Goal: Task Accomplishment & Management: Use online tool/utility

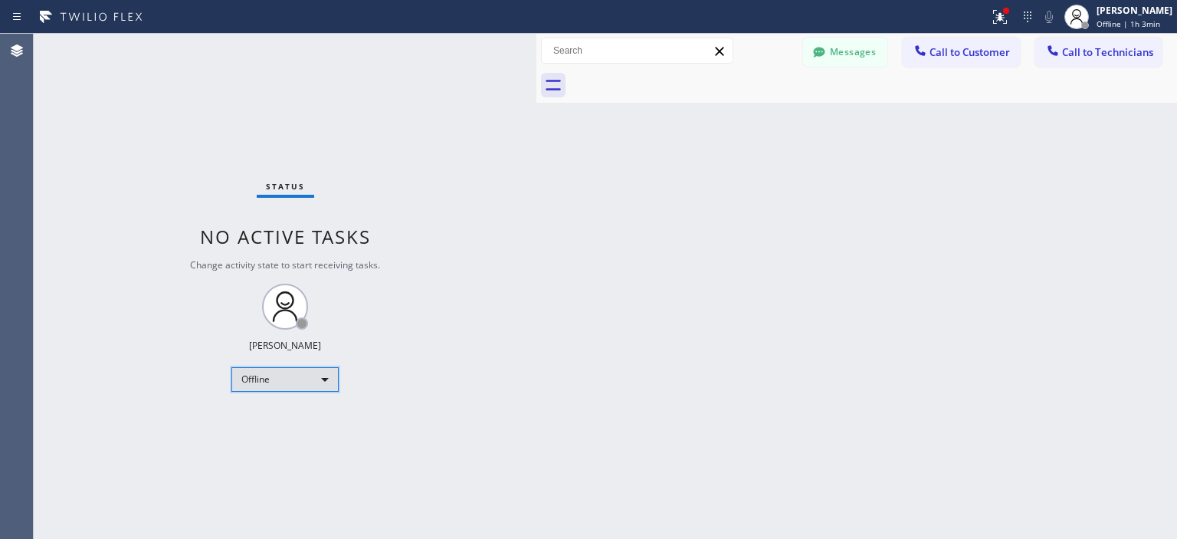
click at [283, 382] on div "Offline" at bounding box center [284, 379] width 107 height 25
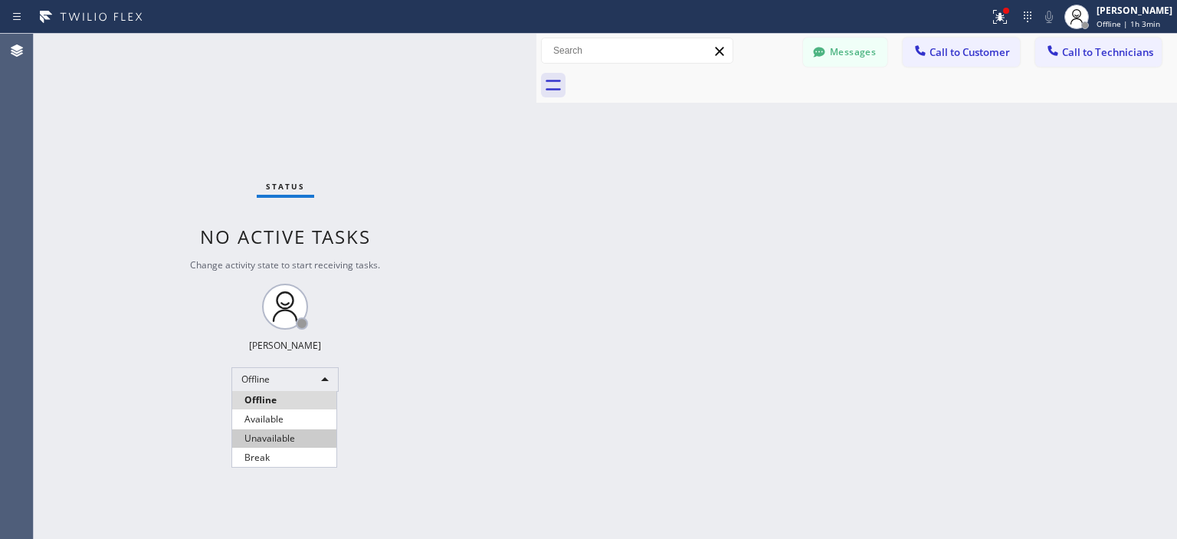
click at [282, 415] on li "Available" at bounding box center [284, 419] width 104 height 18
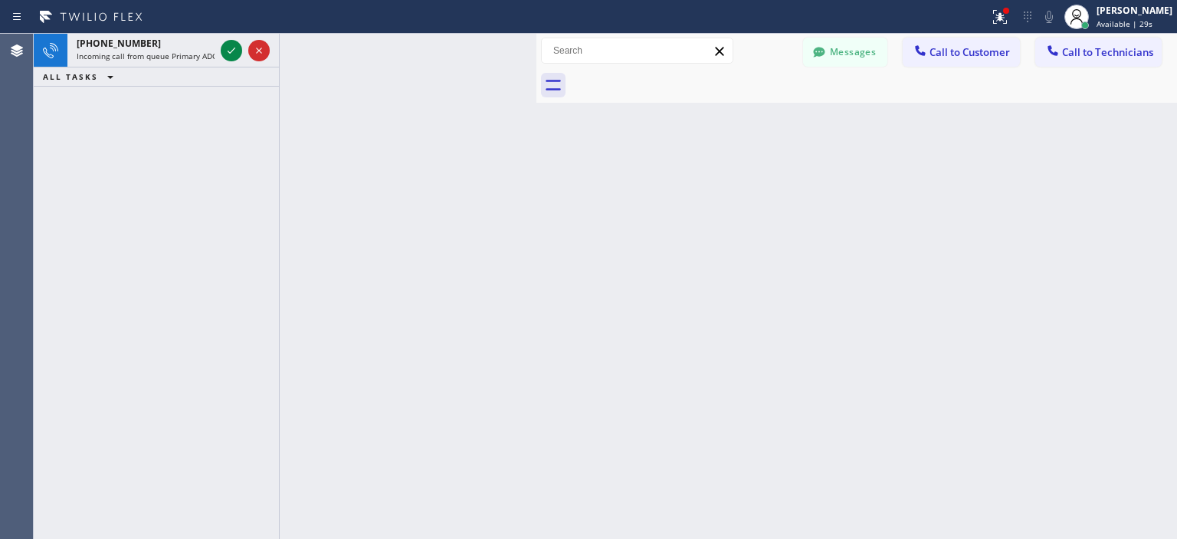
click at [1127, 324] on div "Back to Dashboard Change Sender ID Customers Technicians MM [PERSON_NAME] [DATE…" at bounding box center [856, 286] width 641 height 505
click at [1117, 15] on div "[PERSON_NAME]" at bounding box center [1135, 10] width 76 height 13
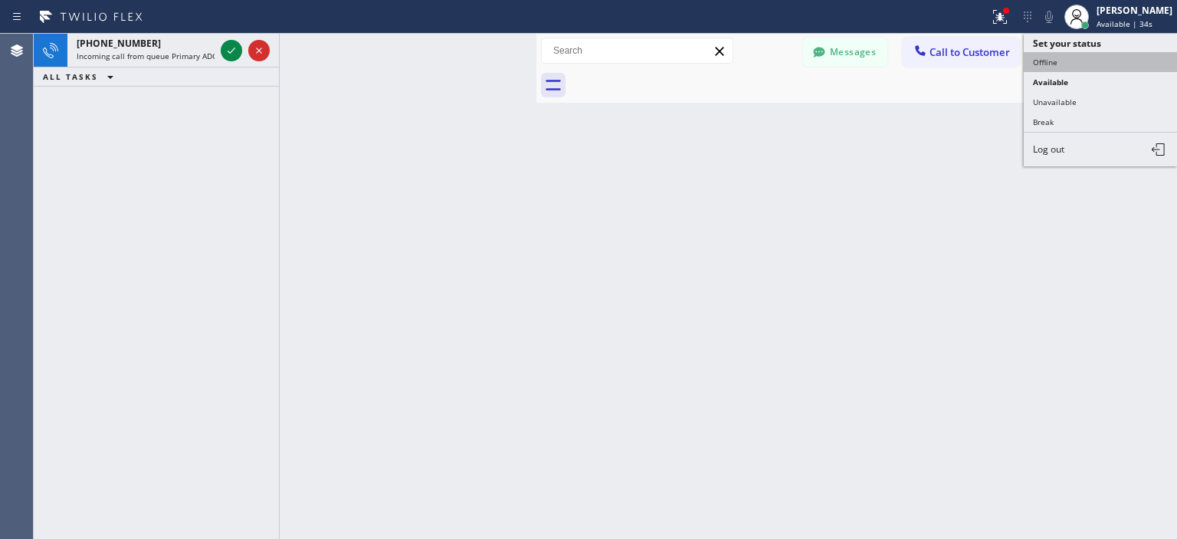
click at [1070, 57] on button "Offline" at bounding box center [1100, 62] width 153 height 20
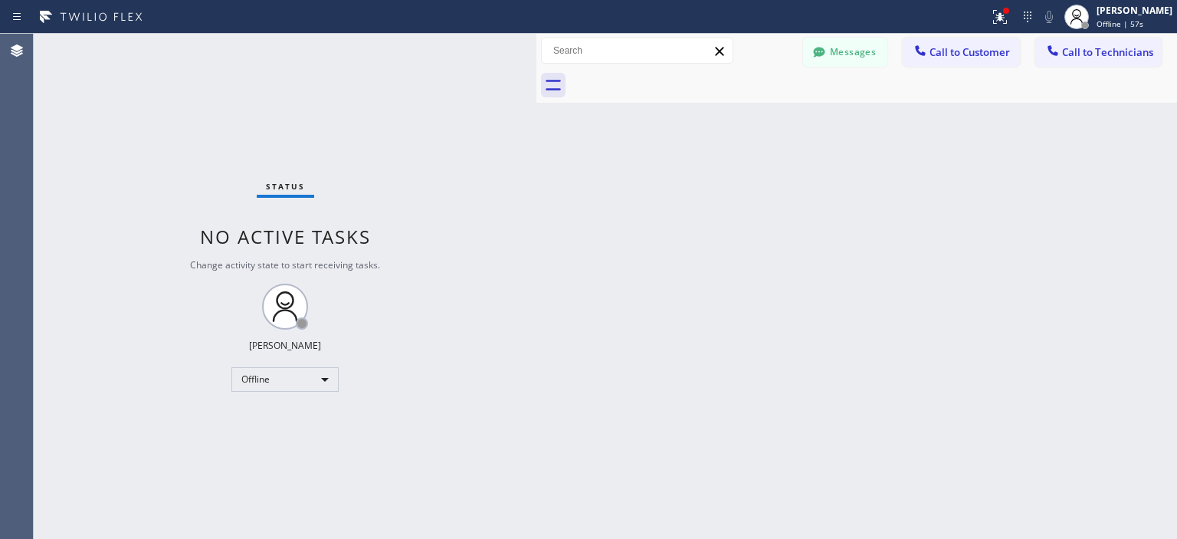
click at [1132, 376] on div "Back to Dashboard Change Sender ID Customers Technicians MM [PERSON_NAME] [DATE…" at bounding box center [856, 286] width 641 height 505
click at [307, 375] on div "Offline" at bounding box center [284, 379] width 107 height 25
drag, startPoint x: 290, startPoint y: 415, endPoint x: 361, endPoint y: 77, distance: 345.4
click at [290, 416] on li "Available" at bounding box center [284, 419] width 104 height 18
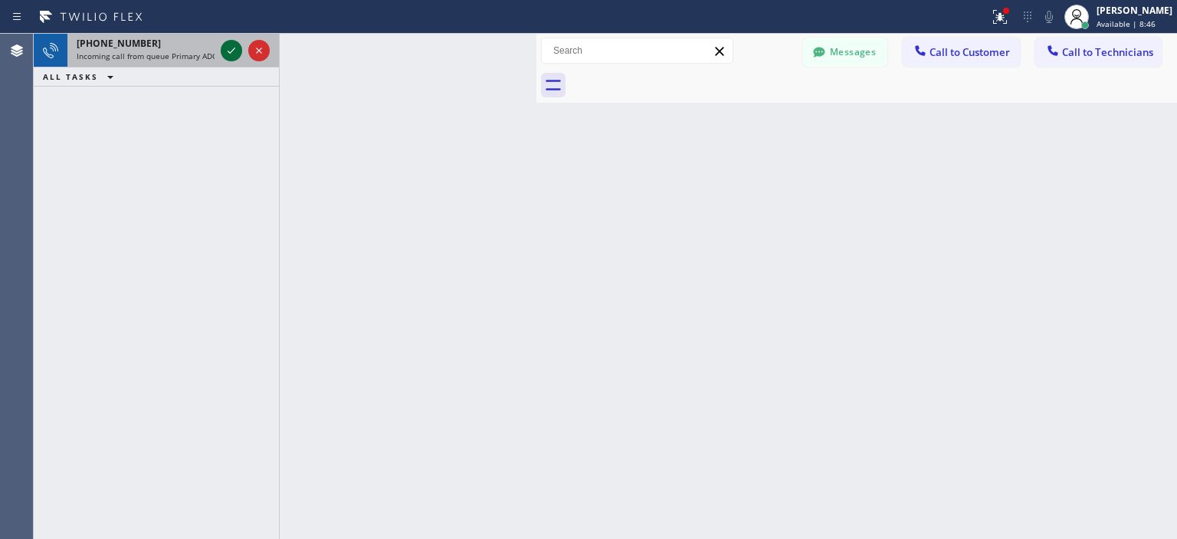
click at [236, 55] on icon at bounding box center [231, 50] width 18 height 18
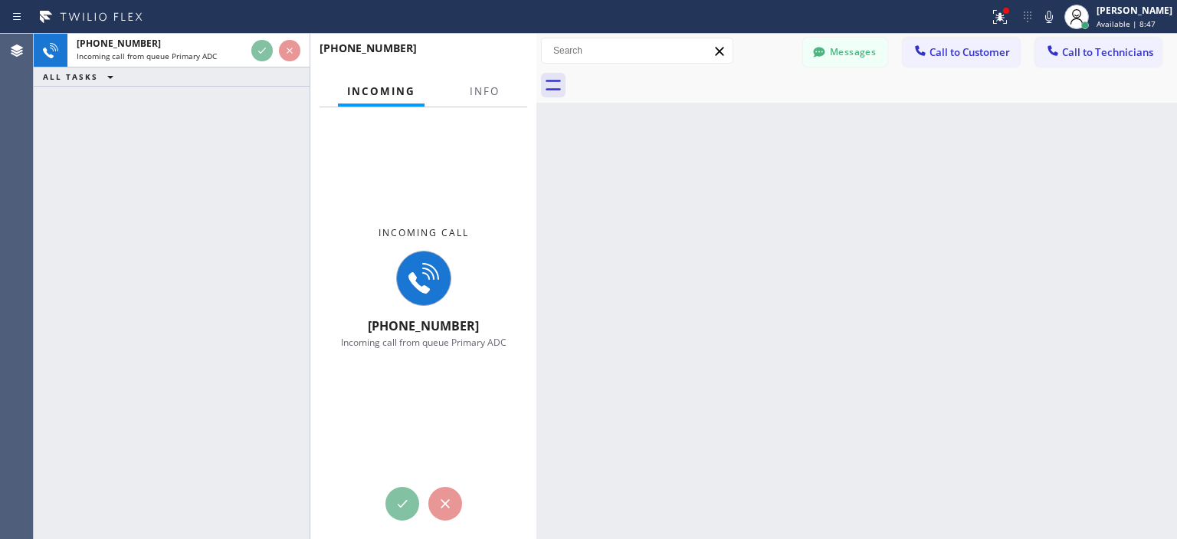
drag, startPoint x: 277, startPoint y: 61, endPoint x: 316, endPoint y: 70, distance: 40.1
click at [310, 68] on div at bounding box center [310, 286] width 1 height 505
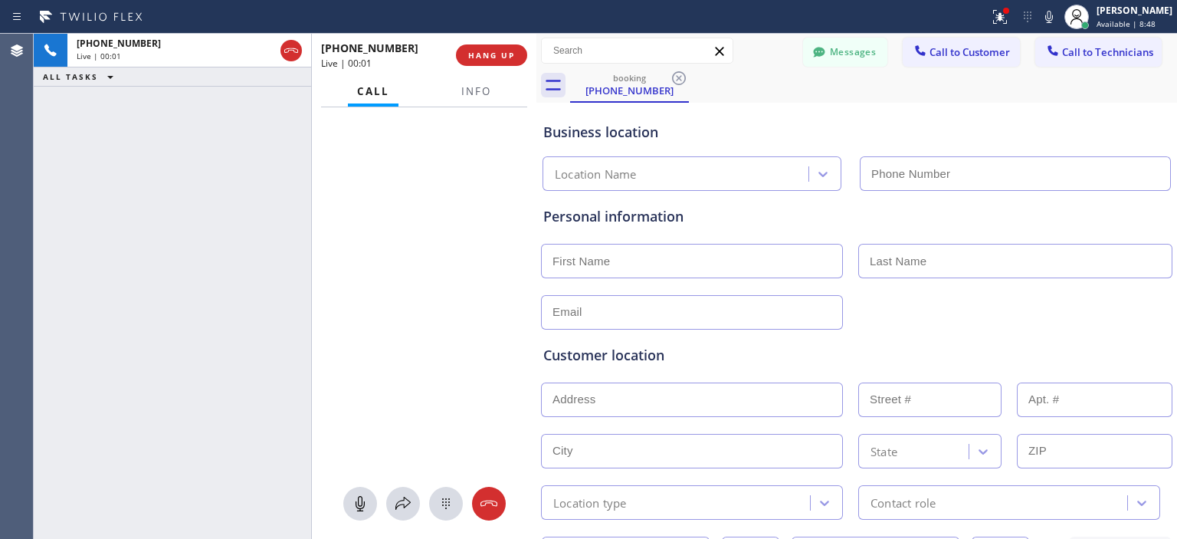
type input "[PHONE_NUMBER]"
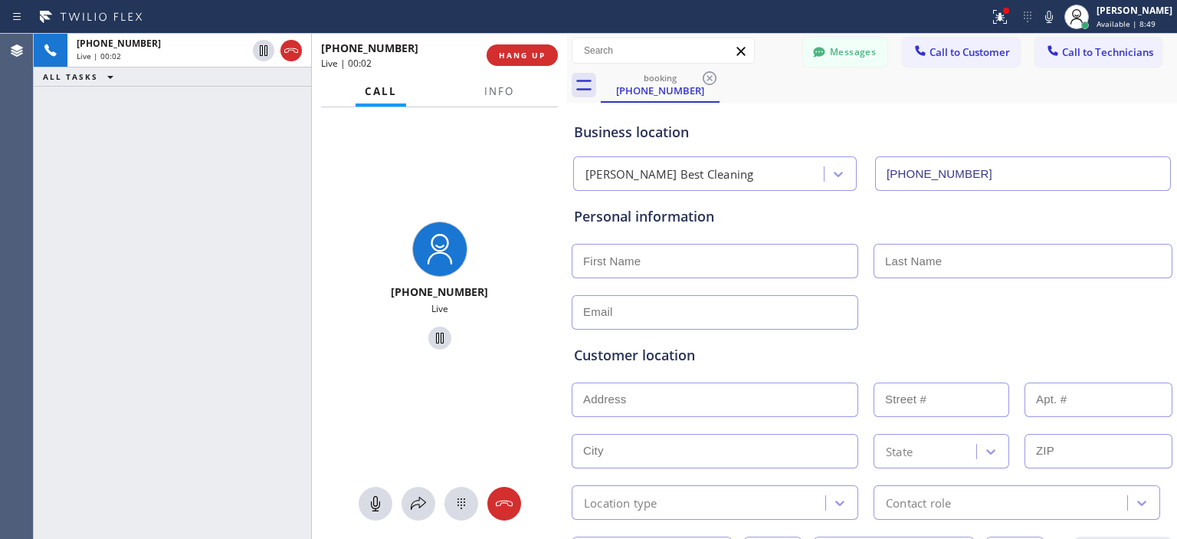
drag, startPoint x: 558, startPoint y: 56, endPoint x: 568, endPoint y: 57, distance: 10.1
click at [567, 57] on div at bounding box center [567, 286] width 0 height 505
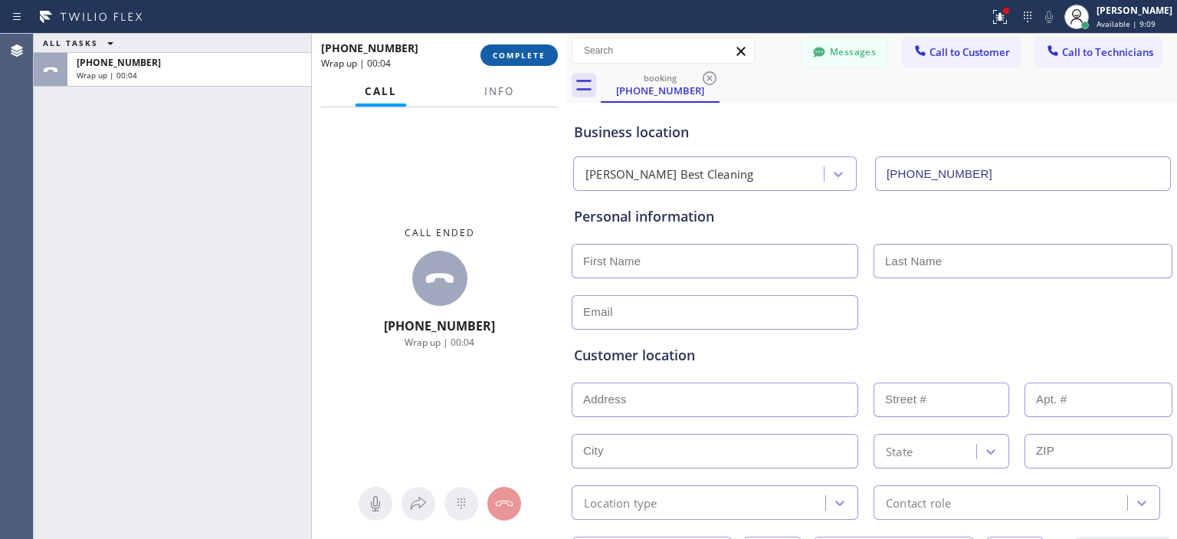
click at [524, 57] on span "COMPLETE" at bounding box center [519, 55] width 53 height 11
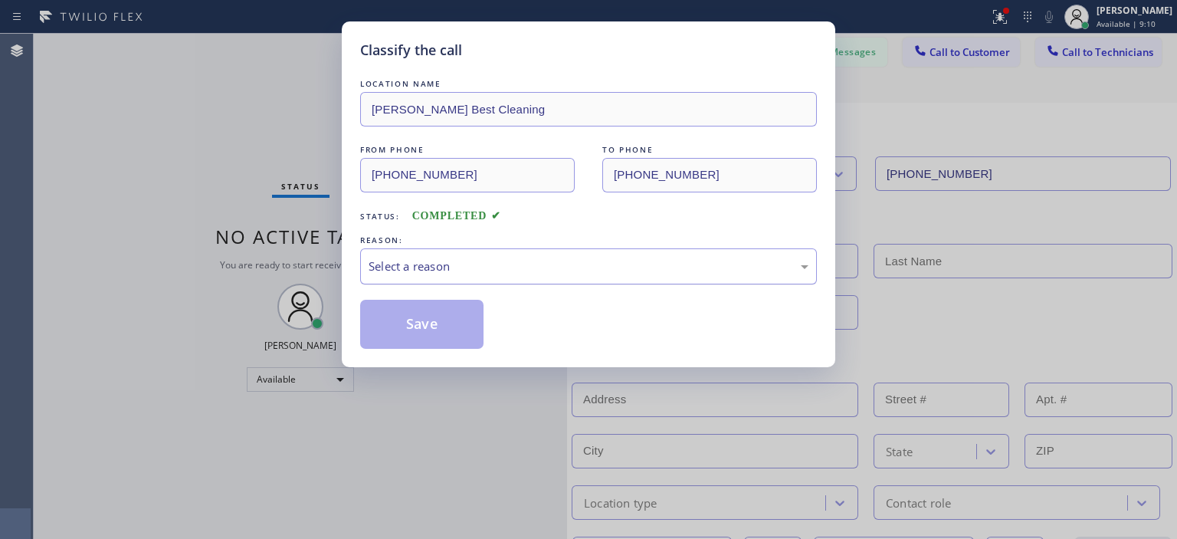
click at [523, 260] on div "Select a reason" at bounding box center [589, 266] width 440 height 18
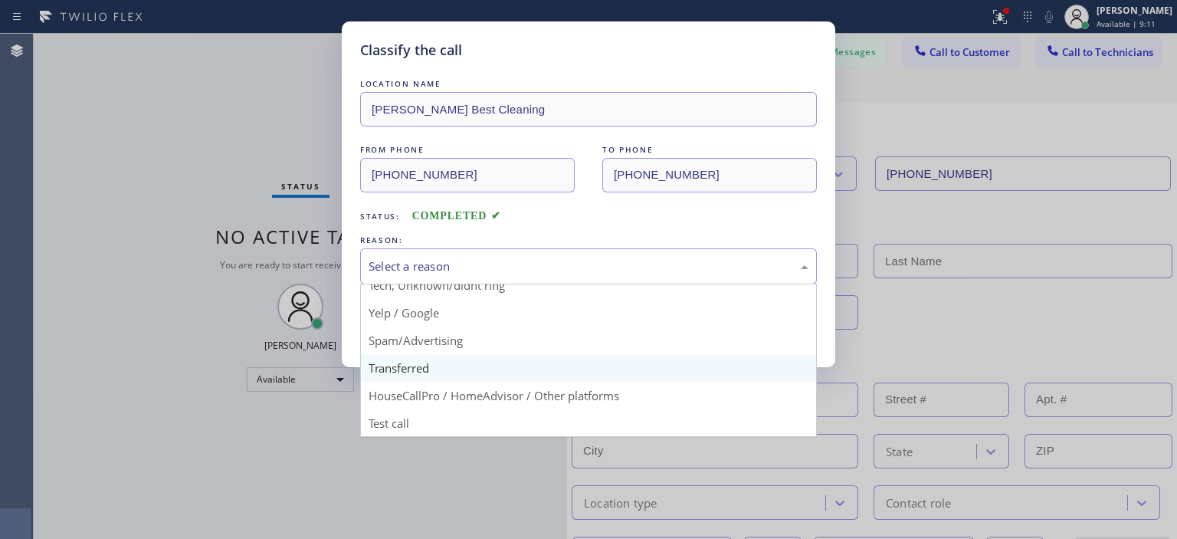
scroll to position [95, 0]
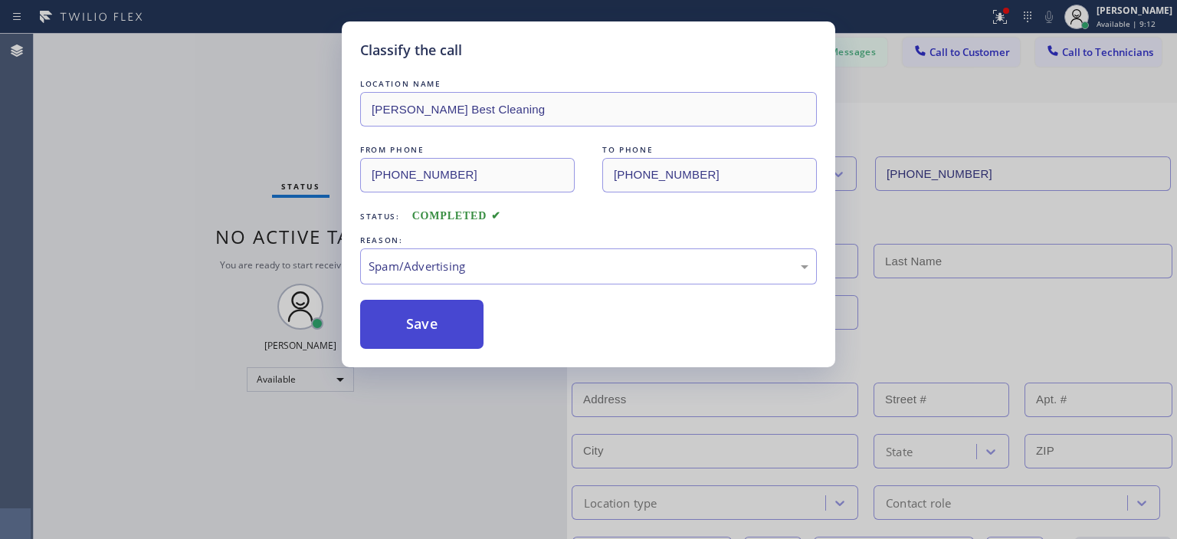
click at [396, 337] on button "Save" at bounding box center [421, 324] width 123 height 49
